Goal: Task Accomplishment & Management: Manage account settings

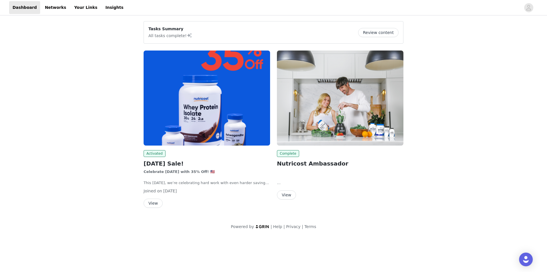
click at [321, 110] on img at bounding box center [340, 97] width 127 height 95
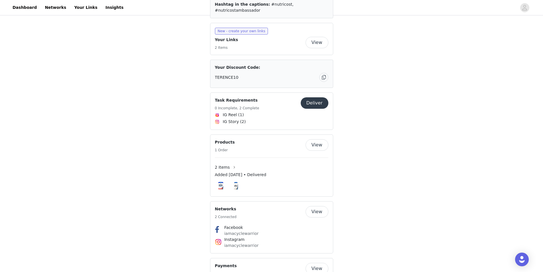
scroll to position [285, 0]
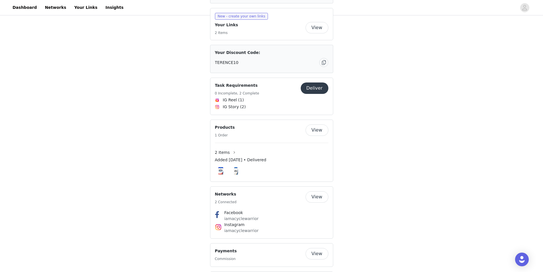
click at [315, 248] on button "View" at bounding box center [317, 253] width 23 height 11
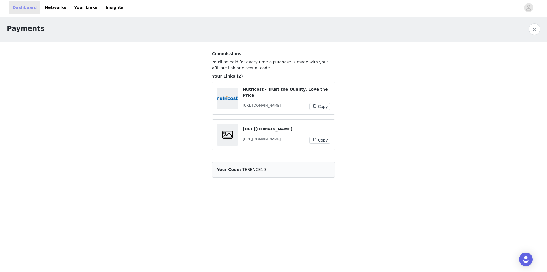
click at [23, 8] on link "Dashboard" at bounding box center [24, 7] width 31 height 13
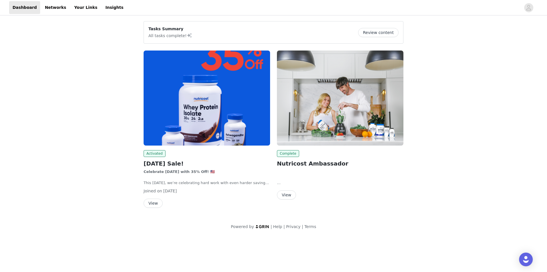
click at [385, 32] on button "Review content" at bounding box center [378, 32] width 40 height 9
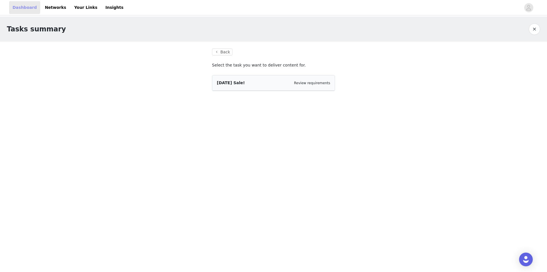
click at [19, 7] on link "Dashboard" at bounding box center [24, 7] width 31 height 13
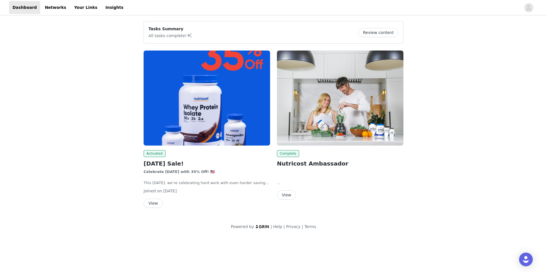
click at [153, 201] on button "View" at bounding box center [153, 202] width 19 height 9
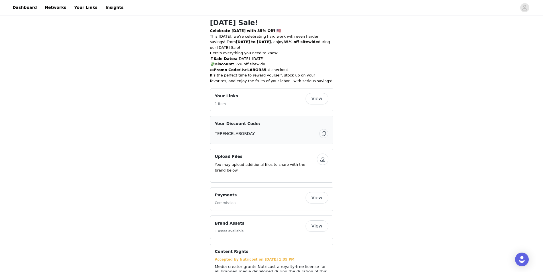
scroll to position [17, 0]
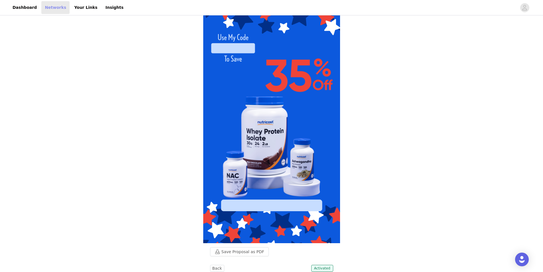
click at [49, 8] on link "Networks" at bounding box center [55, 7] width 28 height 13
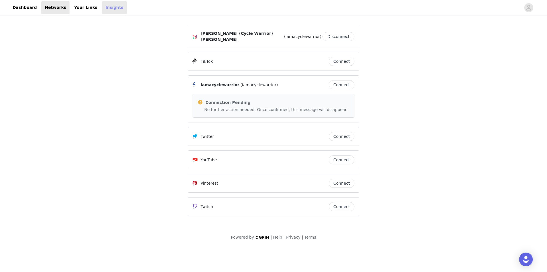
click at [102, 6] on link "Insights" at bounding box center [114, 7] width 25 height 13
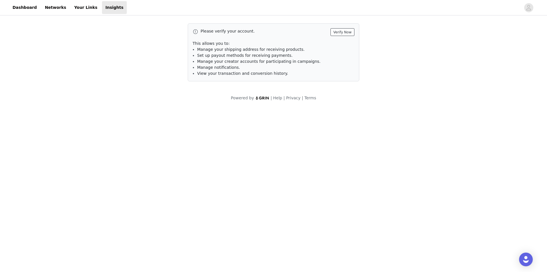
click at [344, 34] on button "Verify Now" at bounding box center [343, 32] width 24 height 8
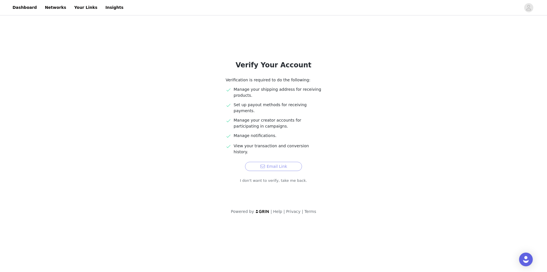
click at [277, 162] on button "Email Link" at bounding box center [273, 166] width 57 height 9
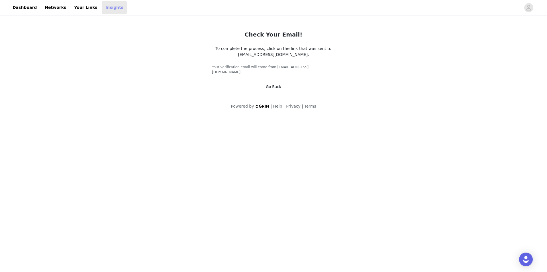
click at [102, 9] on link "Insights" at bounding box center [114, 7] width 25 height 13
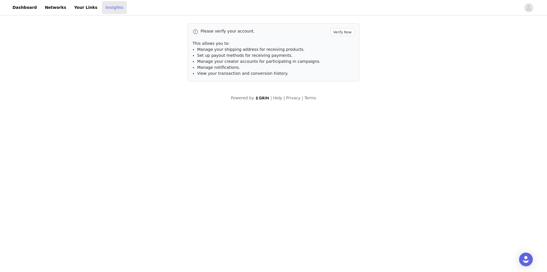
click at [102, 9] on link "Insights" at bounding box center [114, 7] width 25 height 13
click at [78, 8] on link "Your Links" at bounding box center [86, 7] width 30 height 13
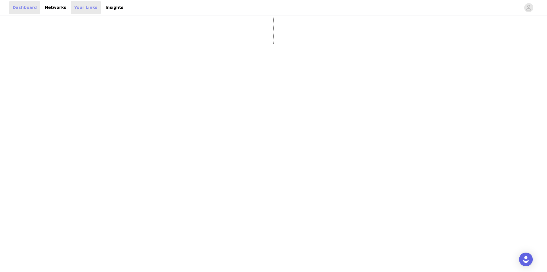
select select "12"
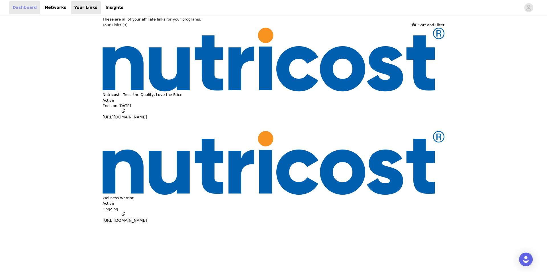
click at [17, 7] on link "Dashboard" at bounding box center [24, 7] width 31 height 13
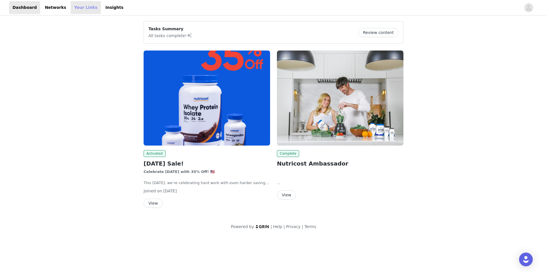
click at [76, 8] on link "Your Links" at bounding box center [86, 7] width 30 height 13
select select "12"
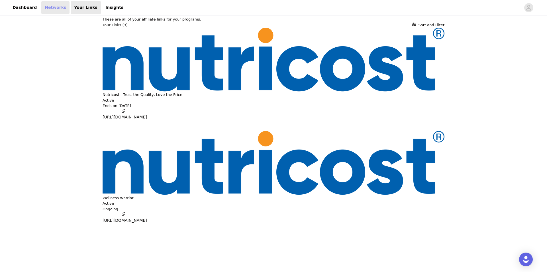
click at [50, 10] on link "Networks" at bounding box center [55, 7] width 28 height 13
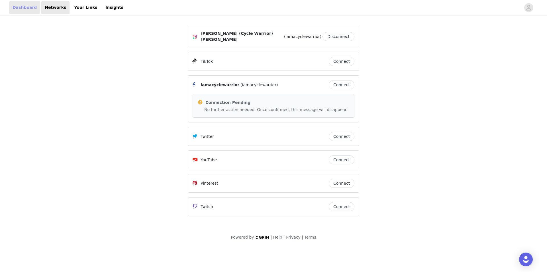
click at [28, 8] on link "Dashboard" at bounding box center [24, 7] width 31 height 13
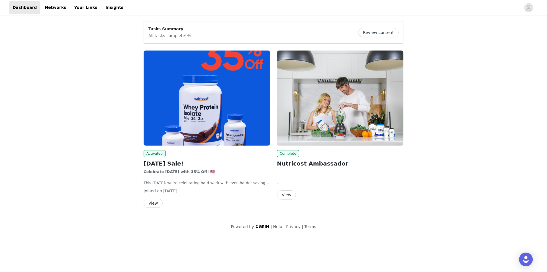
click at [160, 32] on p "All tasks complete!" at bounding box center [171, 35] width 44 height 7
click at [387, 33] on button "Review content" at bounding box center [378, 32] width 40 height 9
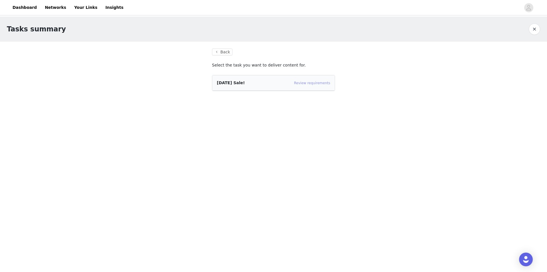
click at [322, 82] on link "Review requirements" at bounding box center [312, 83] width 36 height 4
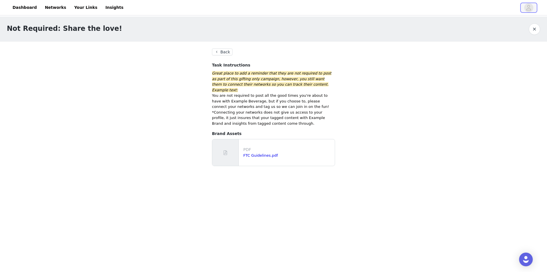
click at [531, 9] on icon "avatar" at bounding box center [529, 7] width 5 height 5
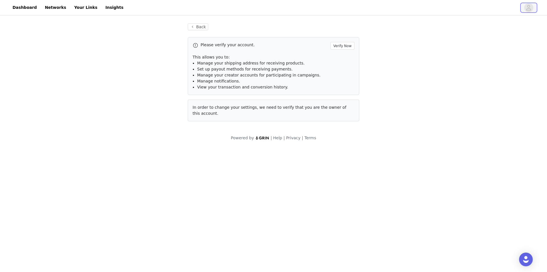
click at [527, 7] on icon "avatar" at bounding box center [528, 7] width 5 height 9
click at [198, 29] on button "Back" at bounding box center [198, 26] width 21 height 7
click at [201, 26] on button "Back" at bounding box center [198, 26] width 21 height 7
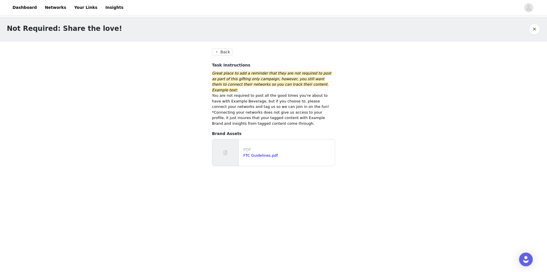
click at [533, 30] on button "button" at bounding box center [534, 28] width 11 height 11
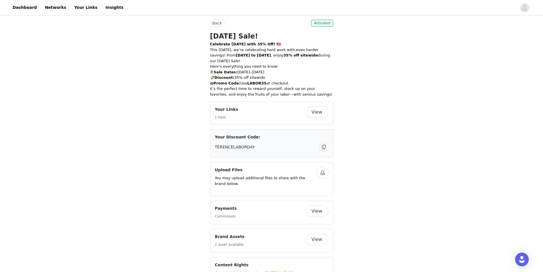
scroll to position [245, 0]
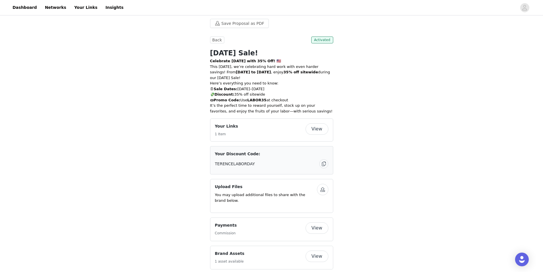
click at [319, 128] on button "View" at bounding box center [317, 128] width 23 height 11
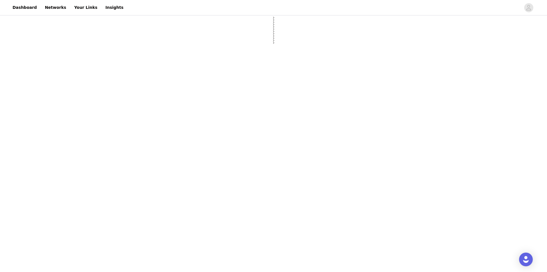
select select "12"
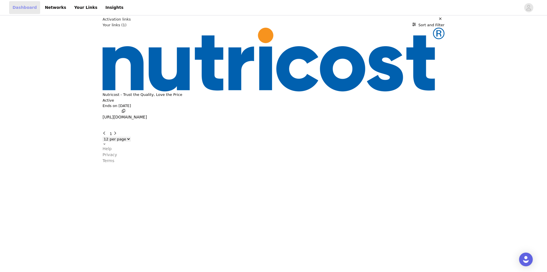
click at [19, 9] on link "Dashboard" at bounding box center [24, 7] width 31 height 13
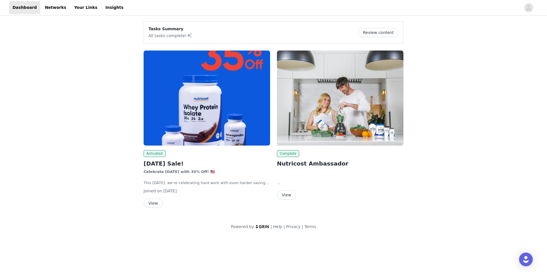
click at [150, 204] on button "View" at bounding box center [153, 202] width 19 height 9
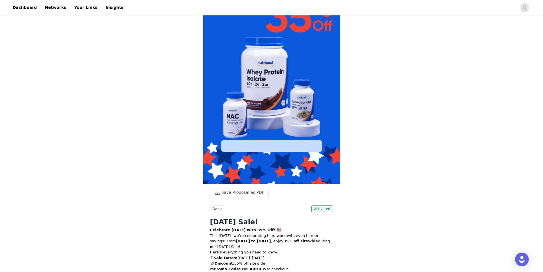
scroll to position [74, 0]
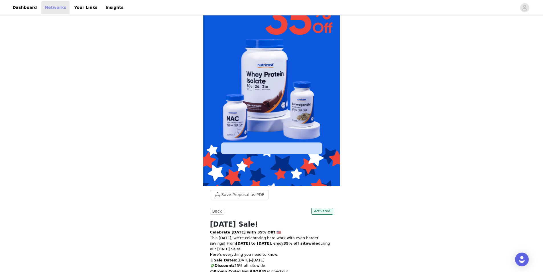
click at [41, 9] on link "Networks" at bounding box center [55, 7] width 28 height 13
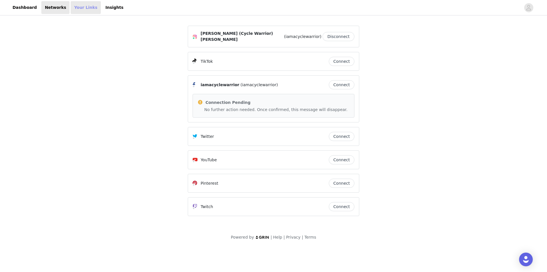
click at [72, 9] on link "Your Links" at bounding box center [86, 7] width 30 height 13
select select "12"
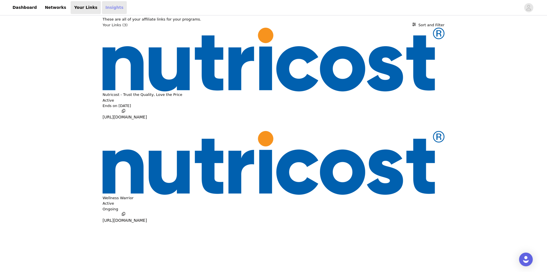
click at [102, 7] on link "Insights" at bounding box center [114, 7] width 25 height 13
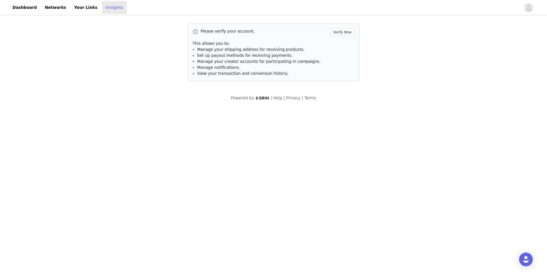
click at [102, 7] on link "Insights" at bounding box center [114, 7] width 25 height 13
click at [102, 8] on link "Insights" at bounding box center [114, 7] width 25 height 13
drag, startPoint x: 105, startPoint y: 5, endPoint x: 101, endPoint y: 7, distance: 4.6
click at [105, 6] on link "Insights" at bounding box center [114, 7] width 25 height 13
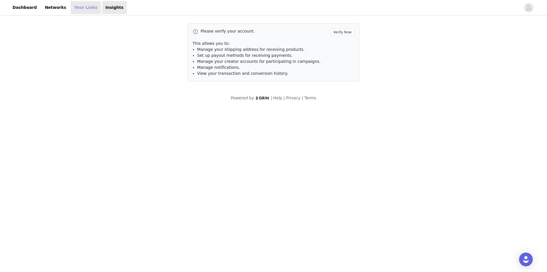
click at [78, 9] on link "Your Links" at bounding box center [86, 7] width 30 height 13
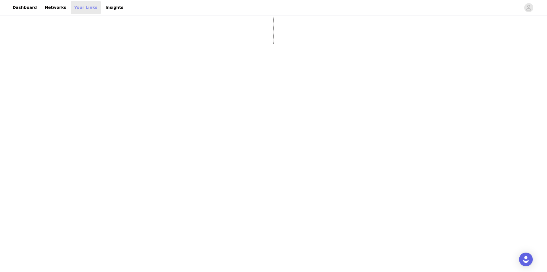
select select "12"
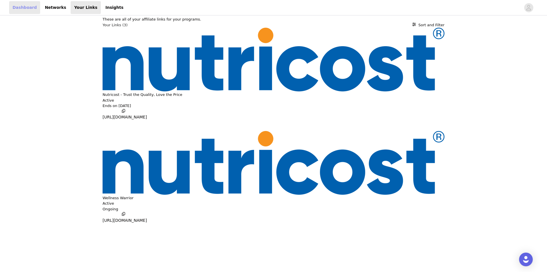
click at [26, 10] on link "Dashboard" at bounding box center [24, 7] width 31 height 13
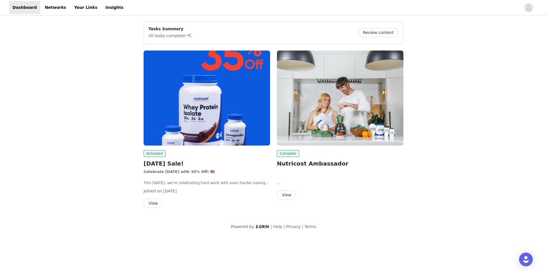
click at [289, 195] on button "View" at bounding box center [286, 194] width 19 height 9
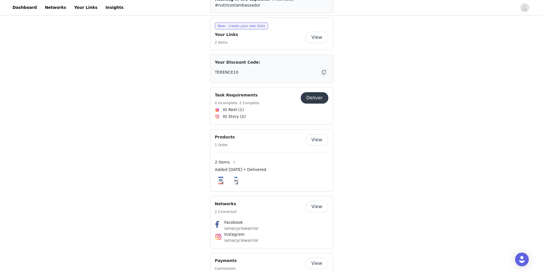
scroll to position [294, 0]
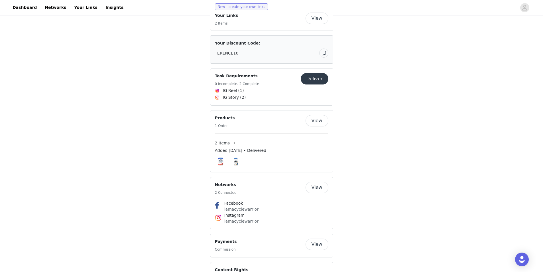
click at [323, 238] on button "View" at bounding box center [317, 243] width 23 height 11
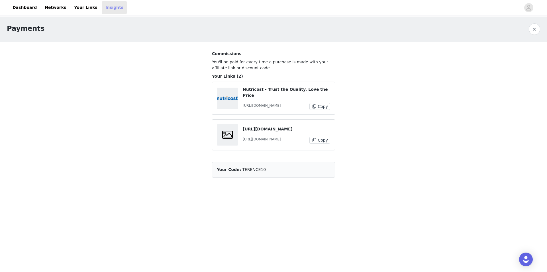
click at [102, 8] on link "Insights" at bounding box center [114, 7] width 25 height 13
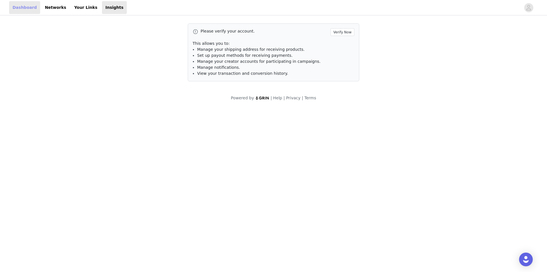
click at [23, 7] on link "Dashboard" at bounding box center [24, 7] width 31 height 13
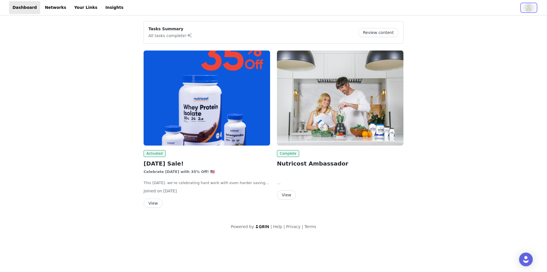
click at [527, 8] on icon "avatar" at bounding box center [528, 7] width 5 height 9
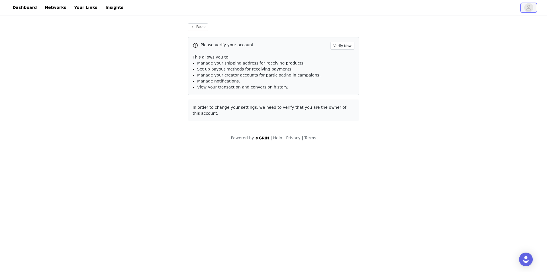
click at [527, 7] on icon "avatar" at bounding box center [528, 7] width 5 height 9
click at [19, 7] on link "Dashboard" at bounding box center [24, 7] width 31 height 13
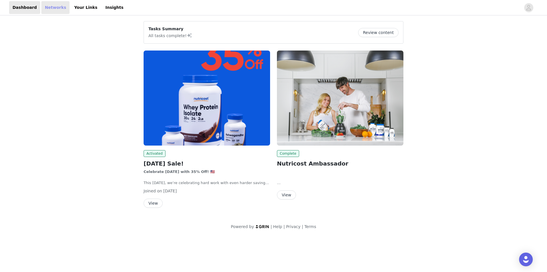
click at [50, 9] on link "Networks" at bounding box center [55, 7] width 28 height 13
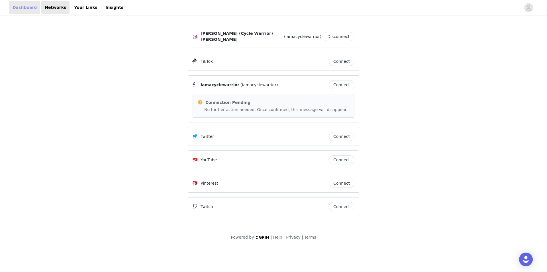
click at [19, 7] on link "Dashboard" at bounding box center [24, 7] width 31 height 13
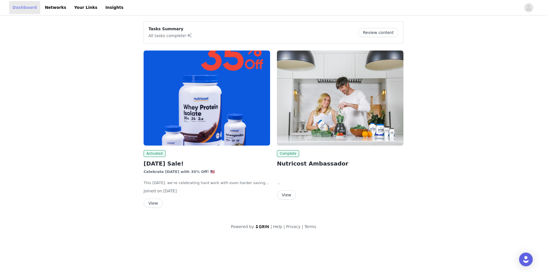
click at [19, 7] on link "Dashboard" at bounding box center [24, 7] width 31 height 13
click at [221, 109] on img at bounding box center [207, 97] width 127 height 95
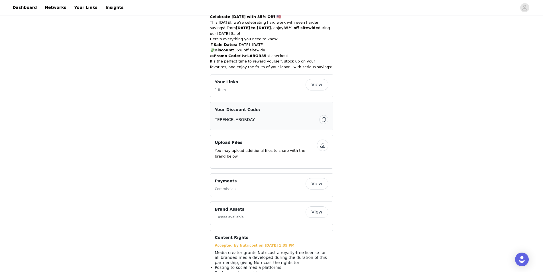
scroll to position [302, 0]
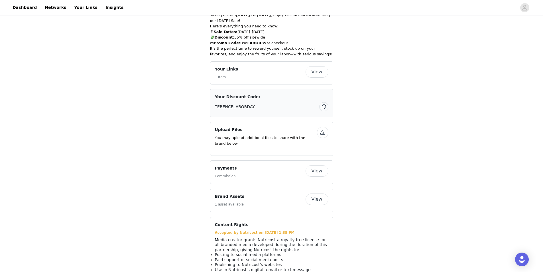
click at [317, 167] on button "View" at bounding box center [317, 170] width 23 height 11
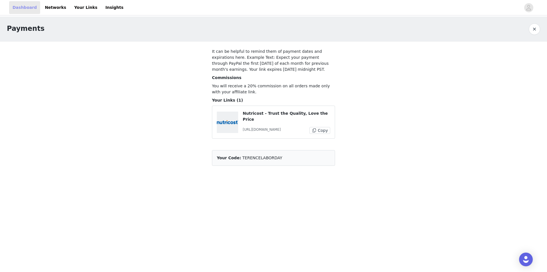
click at [20, 9] on link "Dashboard" at bounding box center [24, 7] width 31 height 13
